Goal: Find contact information: Find contact information

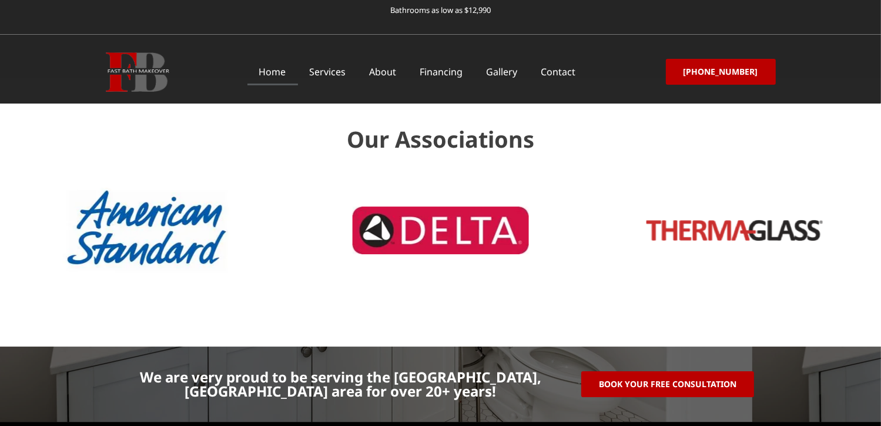
scroll to position [3660, 0]
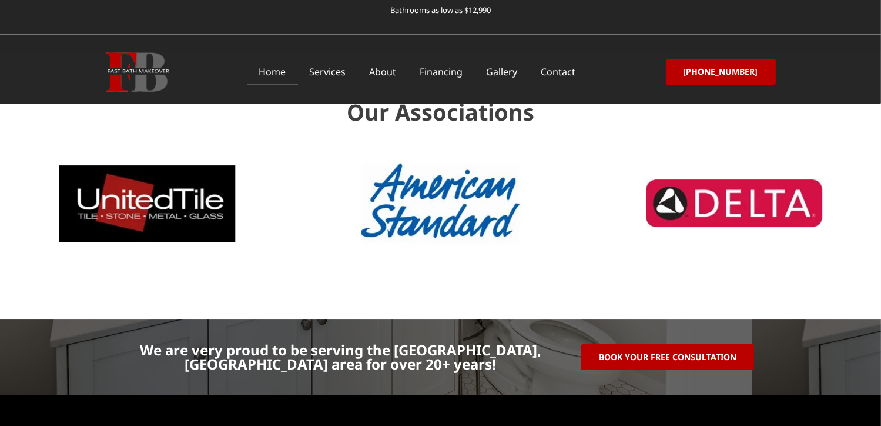
click at [570, 70] on link "Contact" at bounding box center [559, 71] width 58 height 27
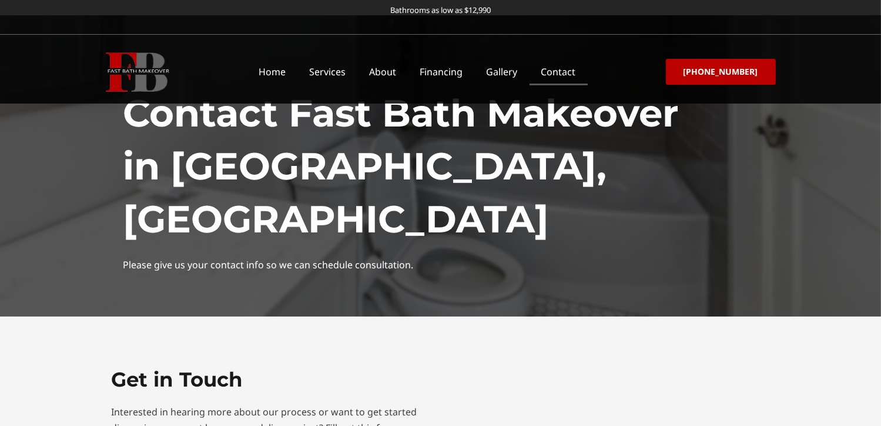
scroll to position [372, 0]
